Goal: Contribute content: Contribute content

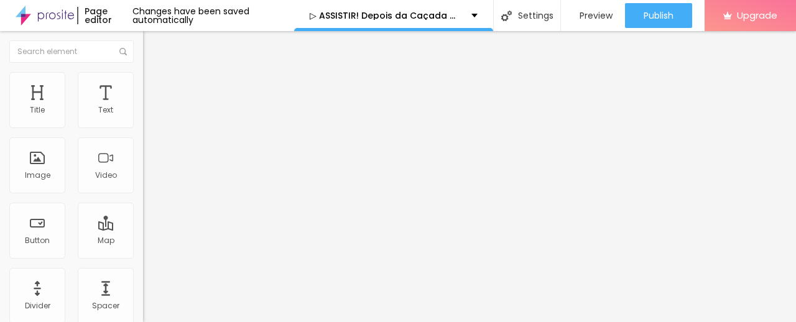
click at [143, 107] on span "Add image" at bounding box center [168, 101] width 51 height 11
drag, startPoint x: 129, startPoint y: 157, endPoint x: 137, endPoint y: 128, distance: 30.3
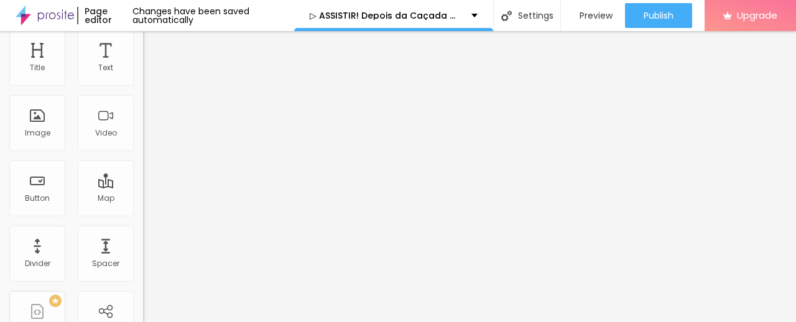
scroll to position [62, 0]
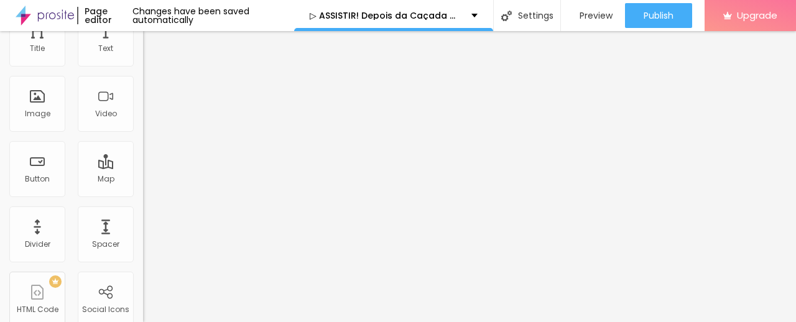
click at [143, 193] on input "https://" at bounding box center [217, 187] width 149 height 12
paste input "[DOMAIN_NAME]/pt/movie/1265063/after-the-[PERSON_NAME].Alboom"
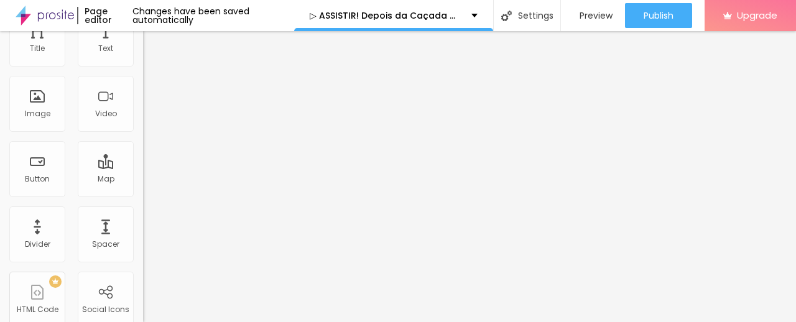
scroll to position [0, 135]
type input "[URL][DOMAIN_NAME][PERSON_NAME]"
click at [143, 44] on div "Change image" at bounding box center [214, 39] width 143 height 9
click at [209, 45] on span at bounding box center [212, 40] width 7 height 11
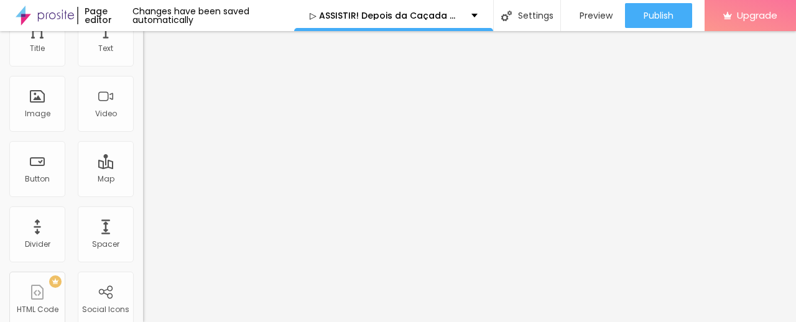
click at [143, 45] on span "Add image" at bounding box center [168, 40] width 51 height 11
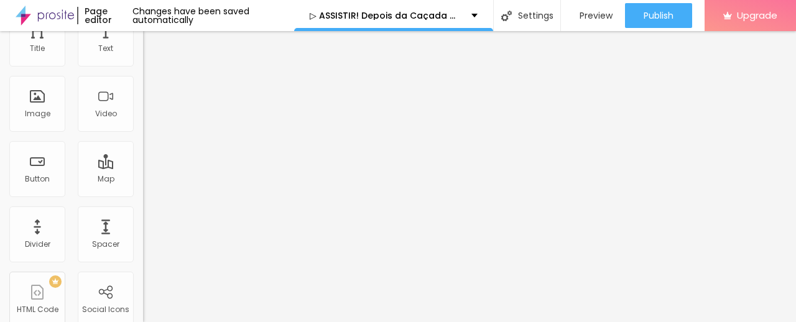
drag, startPoint x: 111, startPoint y: 162, endPoint x: 111, endPoint y: 171, distance: 9.3
click at [209, 43] on img at bounding box center [212, 38] width 7 height 7
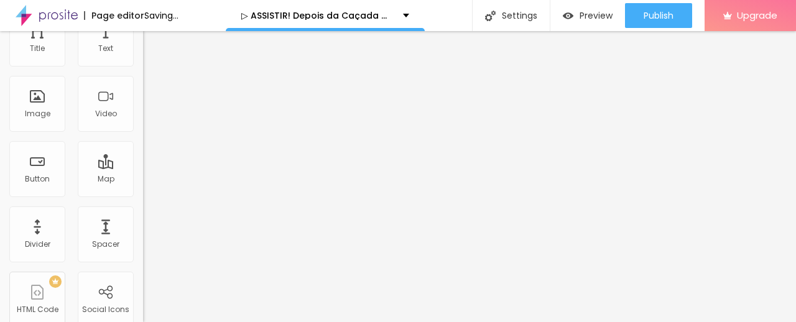
click at [143, 45] on span "Add image" at bounding box center [168, 40] width 51 height 11
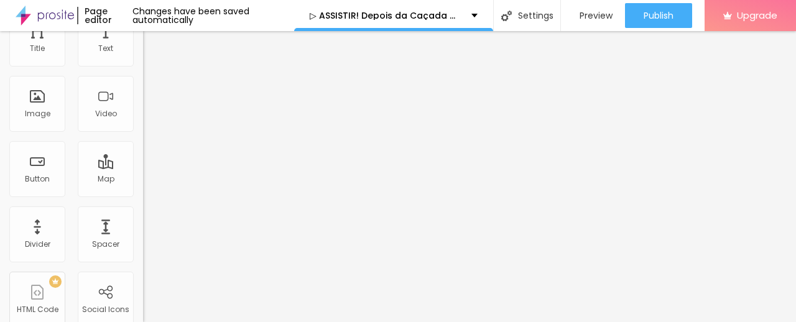
drag, startPoint x: 702, startPoint y: 288, endPoint x: 351, endPoint y: 305, distance: 350.9
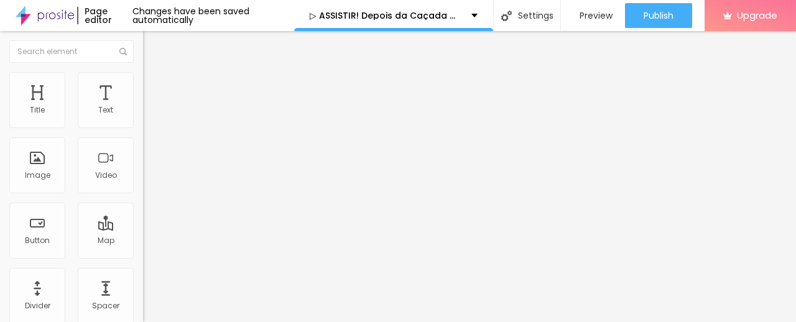
click at [209, 107] on span at bounding box center [212, 101] width 7 height 11
click at [143, 107] on span "Add image" at bounding box center [168, 101] width 51 height 11
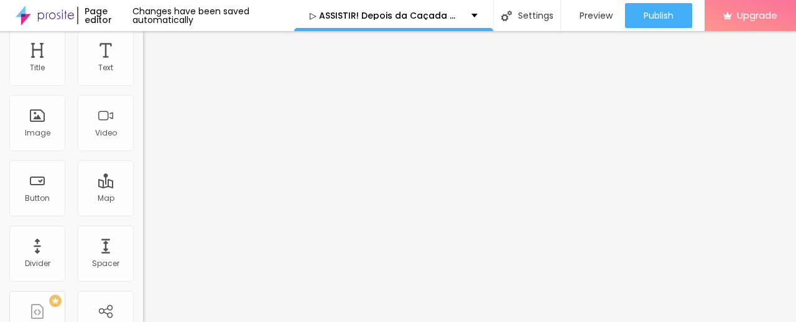
scroll to position [62, 0]
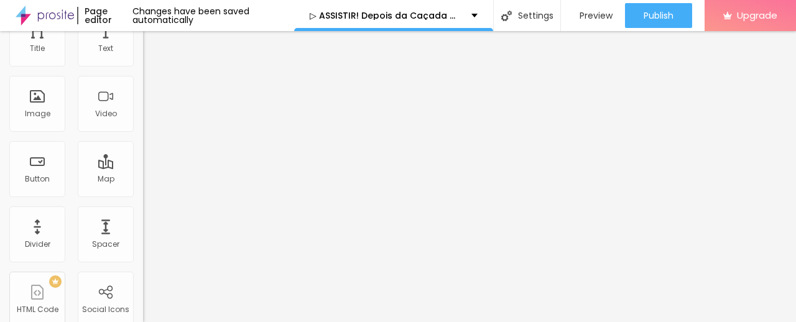
click at [143, 193] on input "[URL][DOMAIN_NAME][PERSON_NAME]" at bounding box center [217, 187] width 149 height 12
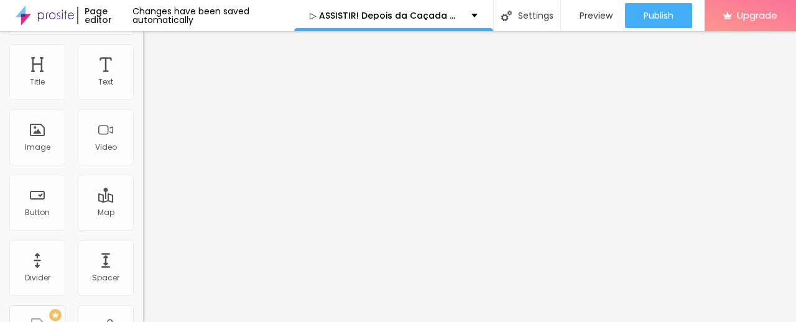
scroll to position [0, 0]
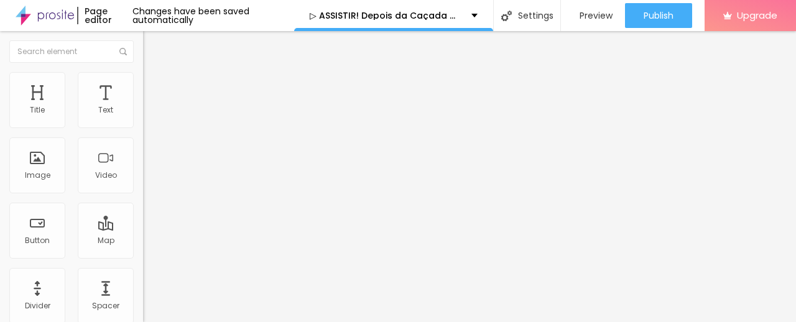
click at [152, 47] on img "button" at bounding box center [157, 45] width 10 height 10
click at [152, 44] on img "button" at bounding box center [157, 45] width 10 height 10
click at [152, 47] on img "button" at bounding box center [157, 45] width 10 height 10
click at [143, 38] on button "Edit Title" at bounding box center [214, 45] width 143 height 29
click at [143, 62] on ul "Style Advanced" at bounding box center [214, 72] width 143 height 25
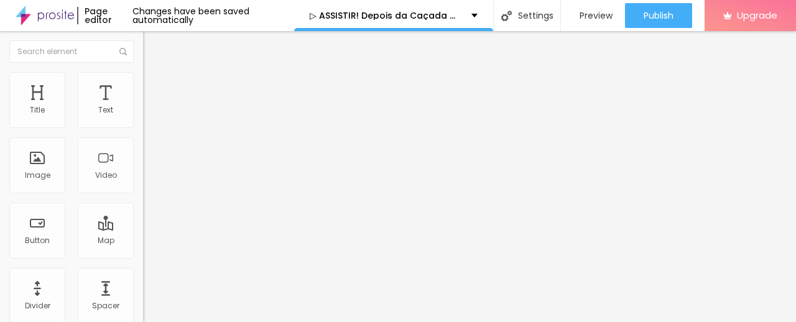
click at [143, 117] on input "Click me" at bounding box center [217, 110] width 149 height 12
paste input "✅ Assista agora ► Depois da Caçada Completo HD [1080p]"
type input "✅ Assista agora ► Depois da Caçada Completo HD [1080p]"
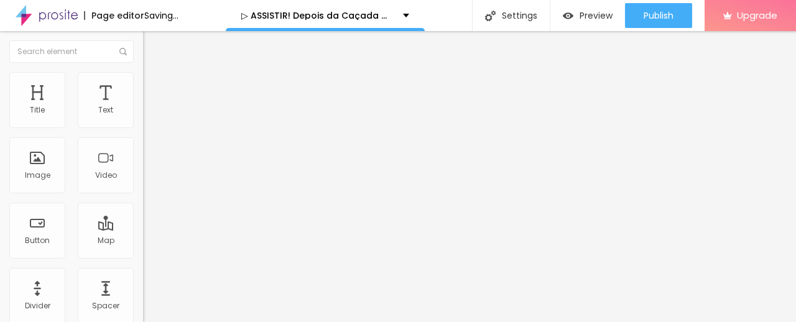
click at [143, 256] on input "https://" at bounding box center [217, 250] width 149 height 12
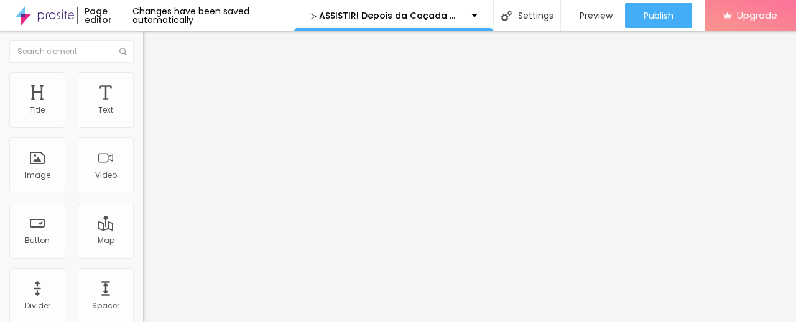
paste input "[DOMAIN_NAME]/pt/movie/1265063/after-the-[PERSON_NAME].Alboom"
type input "[URL][DOMAIN_NAME][PERSON_NAME]"
click at [143, 150] on div at bounding box center [214, 145] width 143 height 10
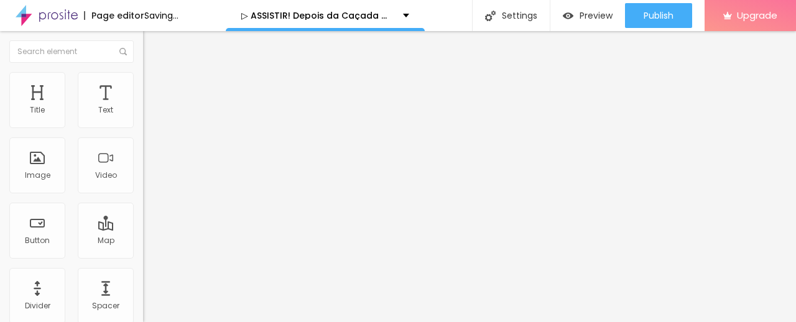
click at [152, 42] on img "button" at bounding box center [157, 45] width 10 height 10
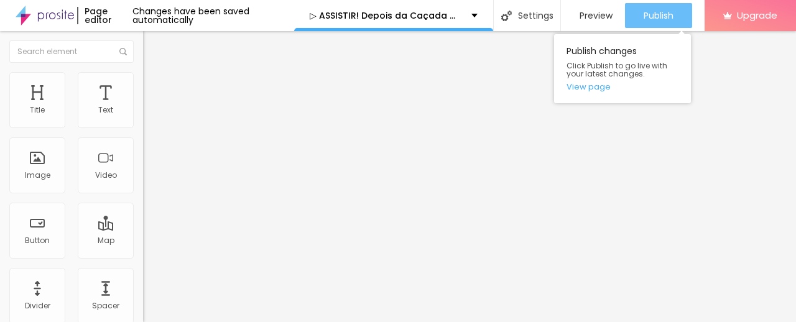
click at [646, 22] on div "Publish" at bounding box center [658, 15] width 30 height 25
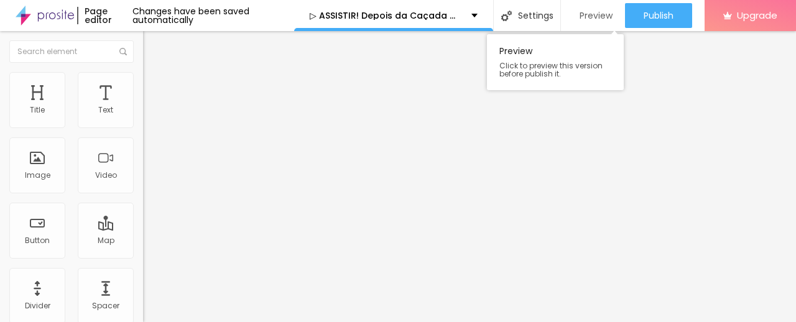
click at [591, 11] on span "Preview" at bounding box center [595, 16] width 33 height 10
click at [32, 17] on img at bounding box center [45, 15] width 58 height 31
